Goal: Task Accomplishment & Management: Complete application form

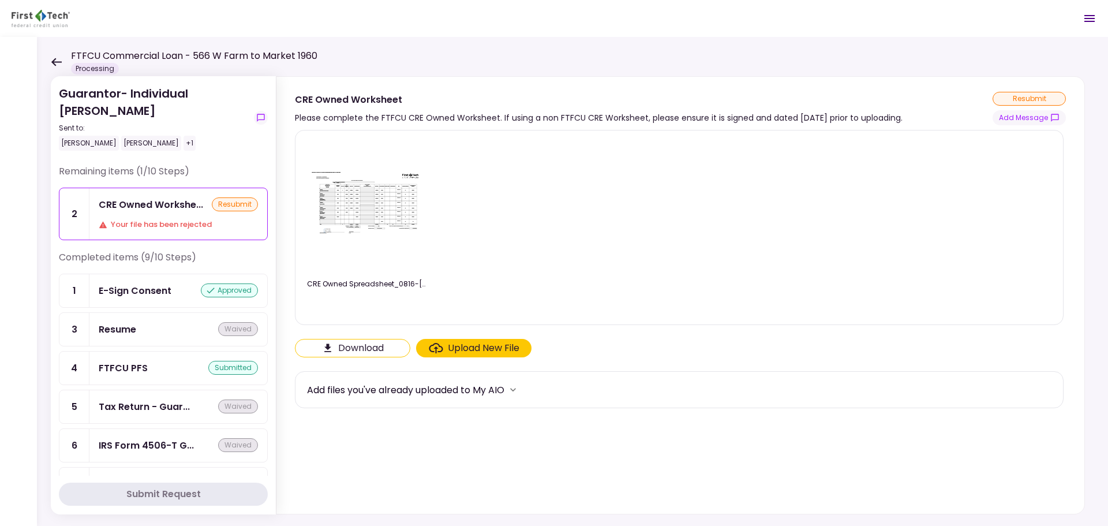
click at [462, 347] on div "Upload New File" at bounding box center [484, 348] width 72 height 14
click at [0, 0] on input "Upload New File" at bounding box center [0, 0] width 0 height 0
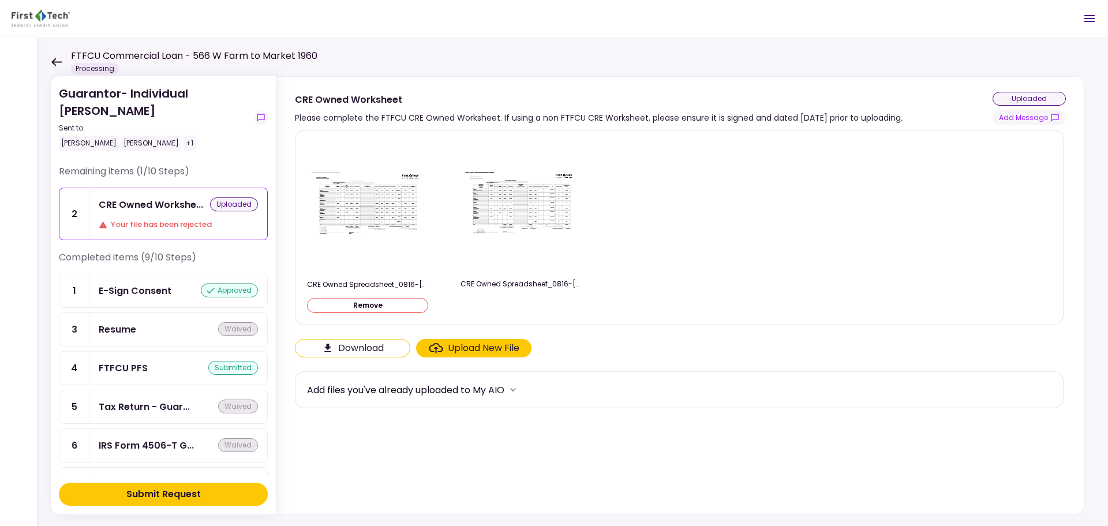
click at [347, 352] on button "Download" at bounding box center [352, 348] width 115 height 18
click at [513, 206] on img at bounding box center [520, 206] width 115 height 70
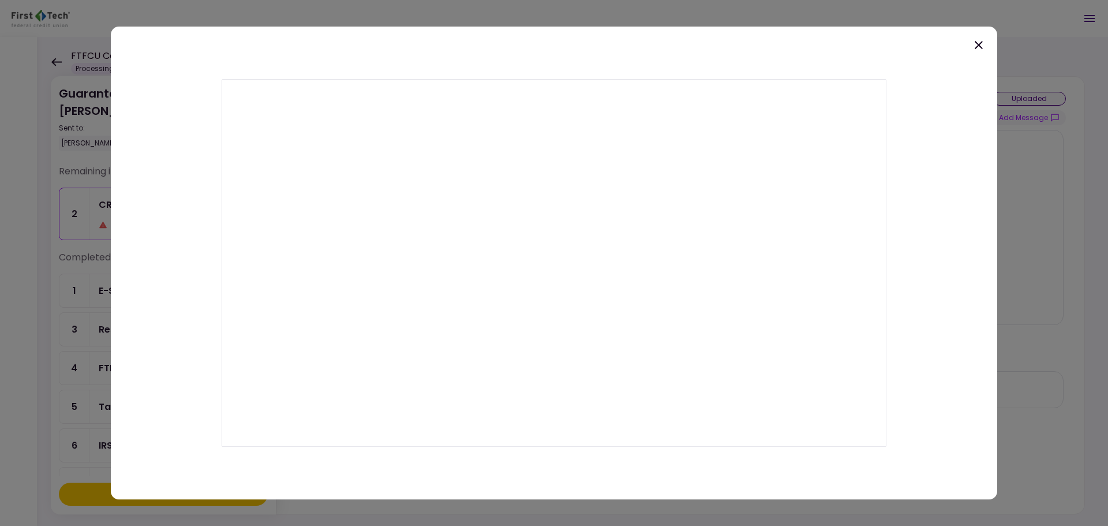
click at [590, 39] on div at bounding box center [554, 263] width 887 height 473
click at [590, 41] on icon at bounding box center [979, 45] width 14 height 14
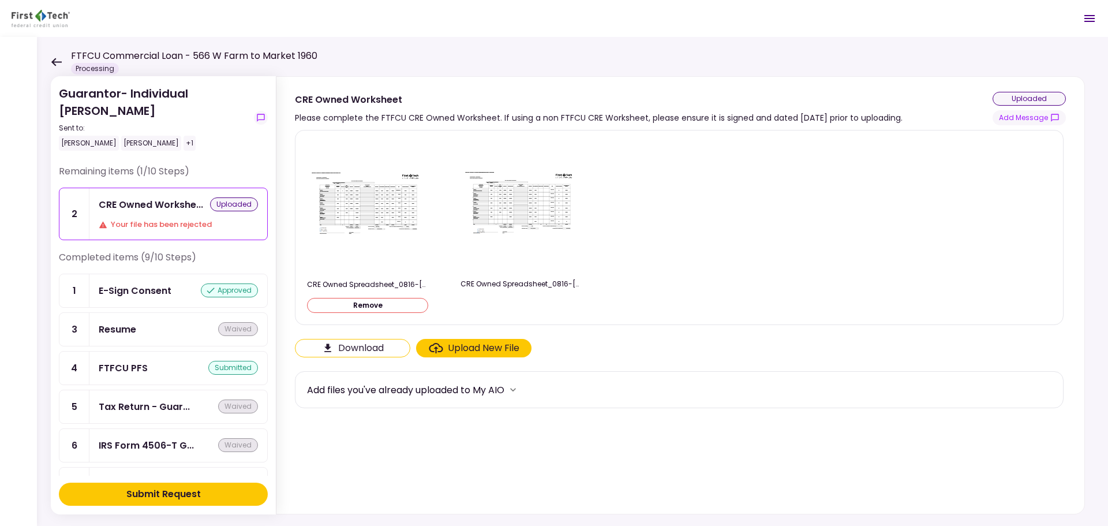
click at [520, 349] on label "Upload New File" at bounding box center [473, 348] width 115 height 18
click at [0, 0] on input "Upload New File" at bounding box center [0, 0] width 0 height 0
click at [140, 493] on div "Submit Request" at bounding box center [163, 494] width 74 height 14
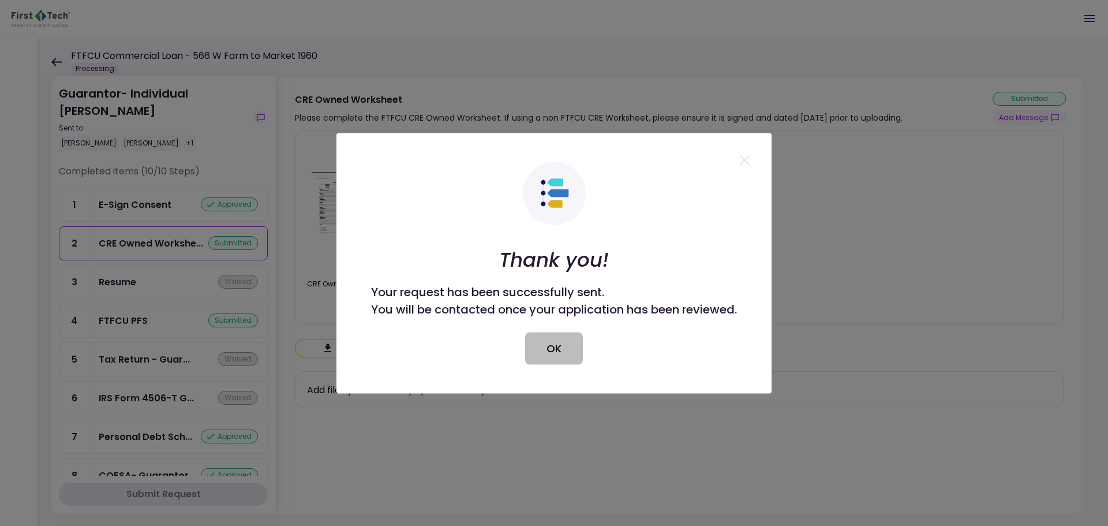
click at [559, 358] on button "OK" at bounding box center [554, 348] width 58 height 32
